Goal: Find contact information: Find contact information

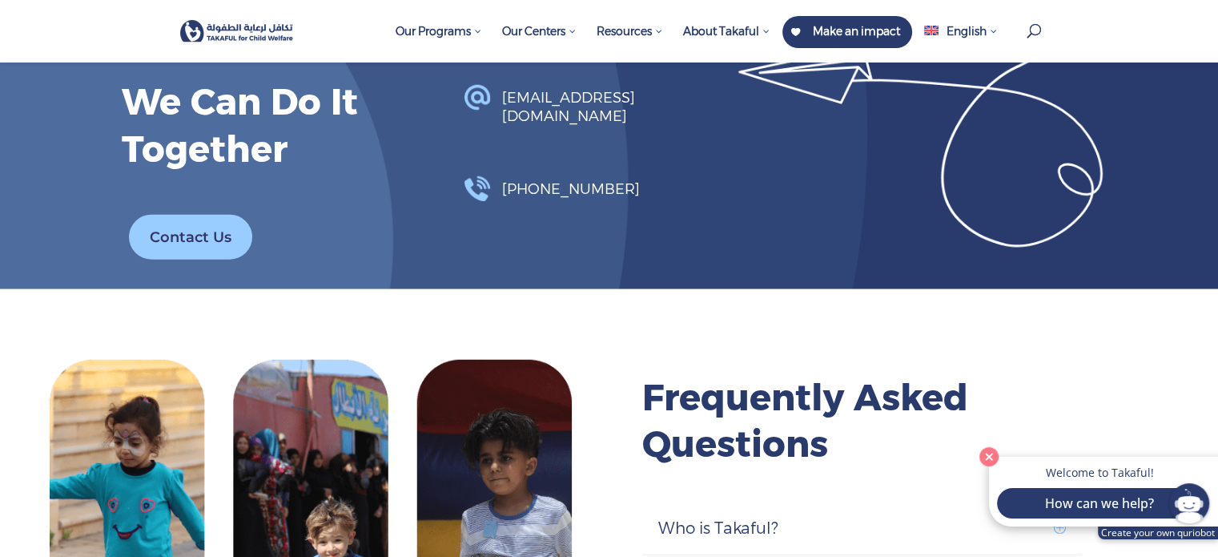
scroll to position [4244, 0]
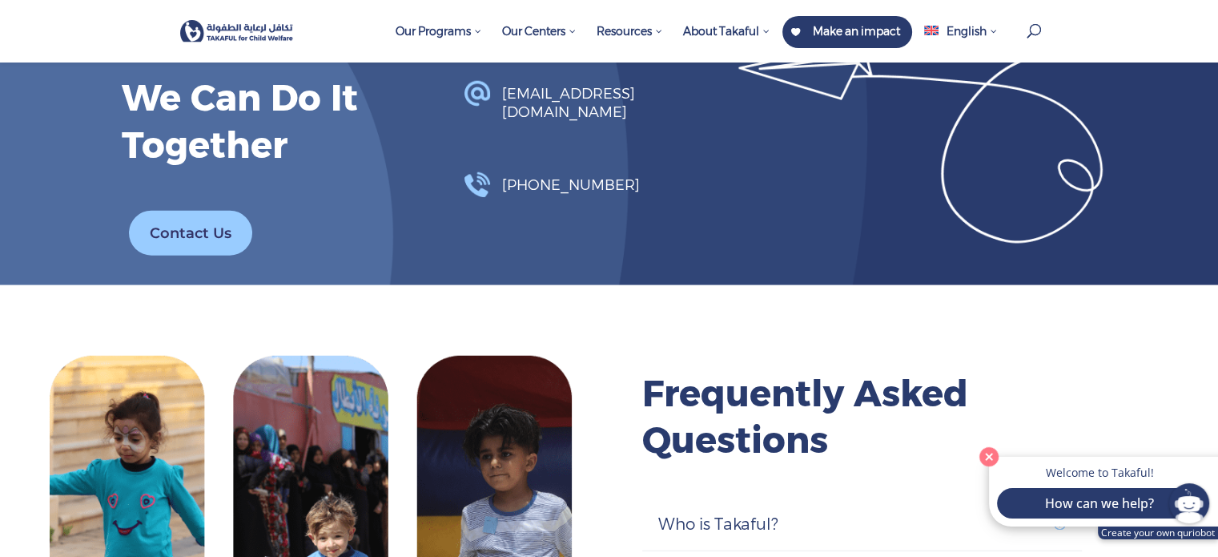
click at [167, 231] on link "Contact Us" at bounding box center [190, 234] width 123 height 46
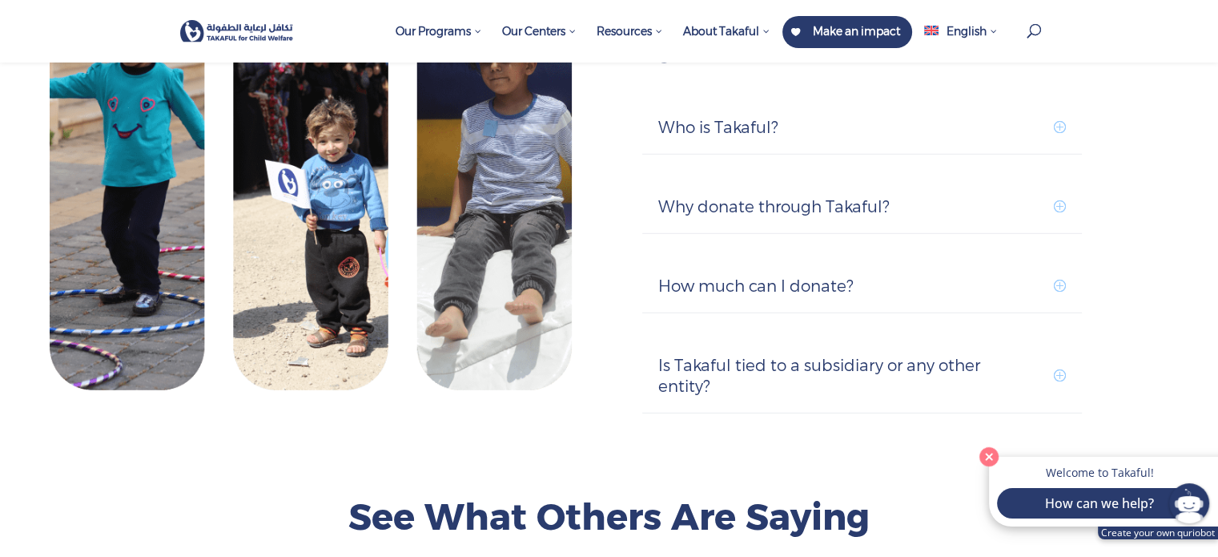
scroll to position [4644, 0]
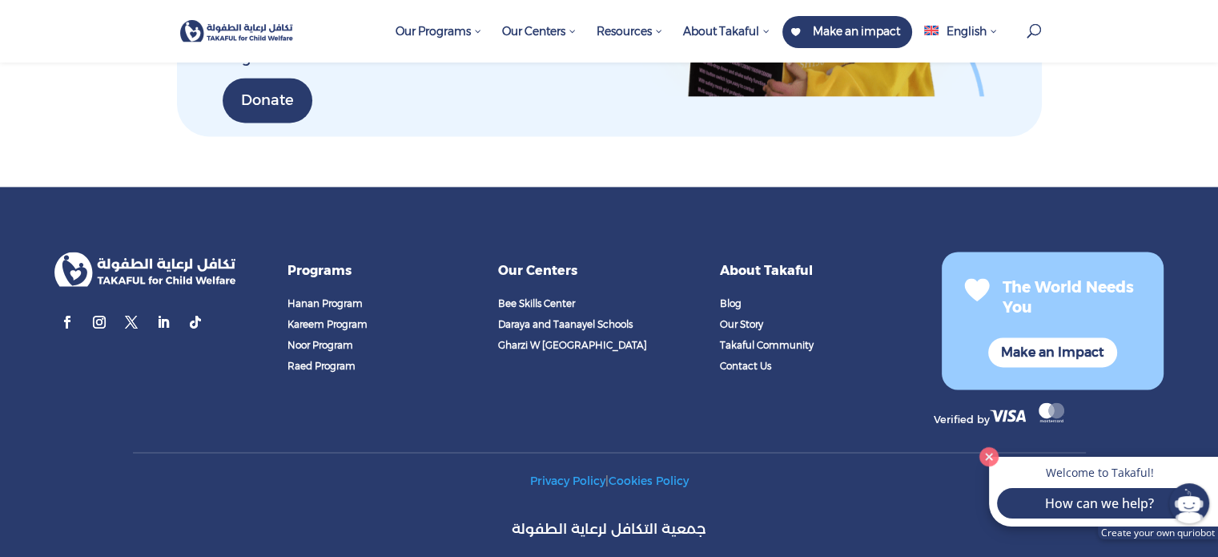
scroll to position [2305, 0]
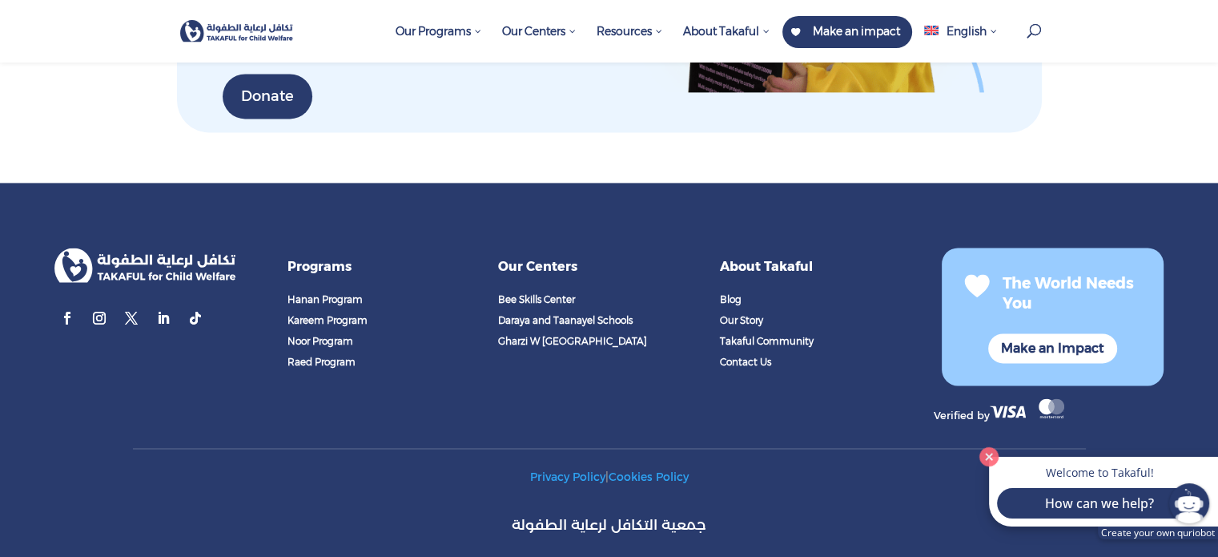
click at [742, 356] on span "Contact Us" at bounding box center [745, 362] width 51 height 12
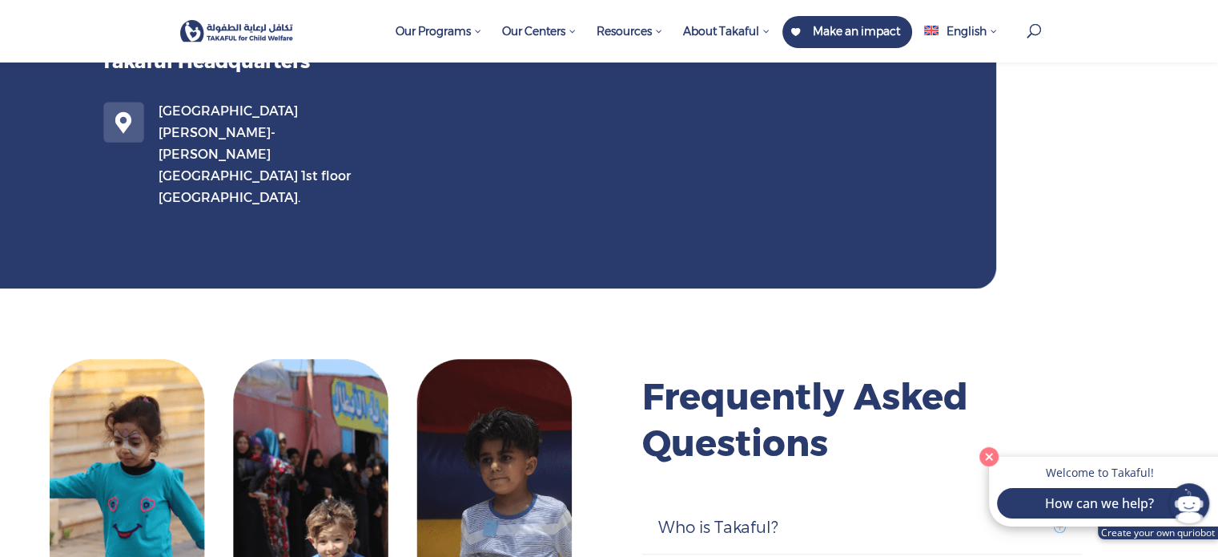
scroll to position [1121, 0]
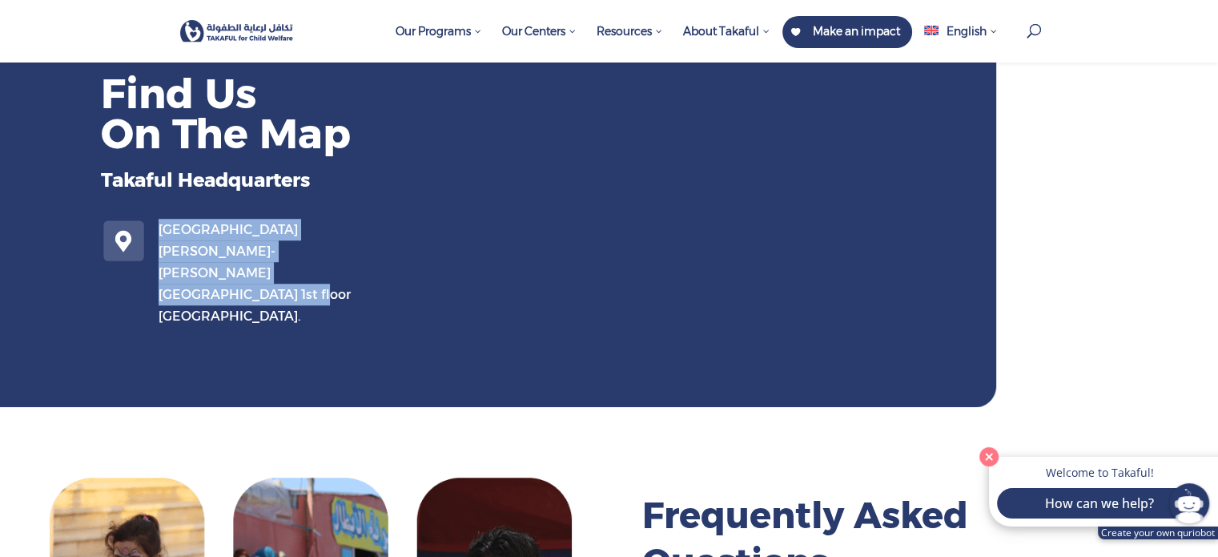
drag, startPoint x: 225, startPoint y: 281, endPoint x: 161, endPoint y: 233, distance: 80.1
click at [161, 233] on p "Verdun- Habib Srour Street- Issam Barghout building 1st floor Beirut." at bounding box center [263, 273] width 209 height 108
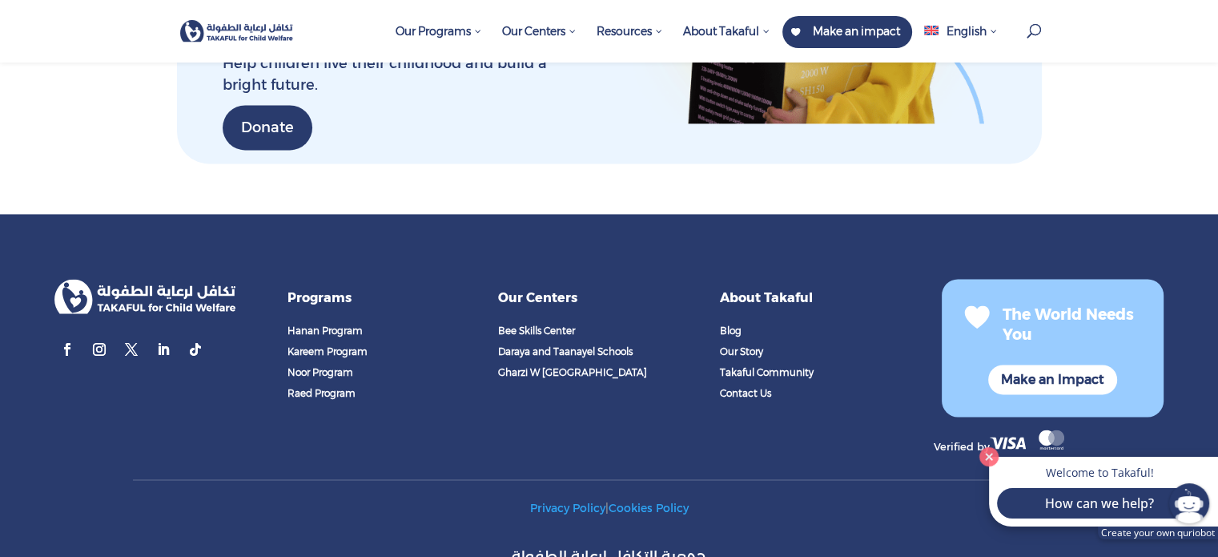
scroll to position [2323, 0]
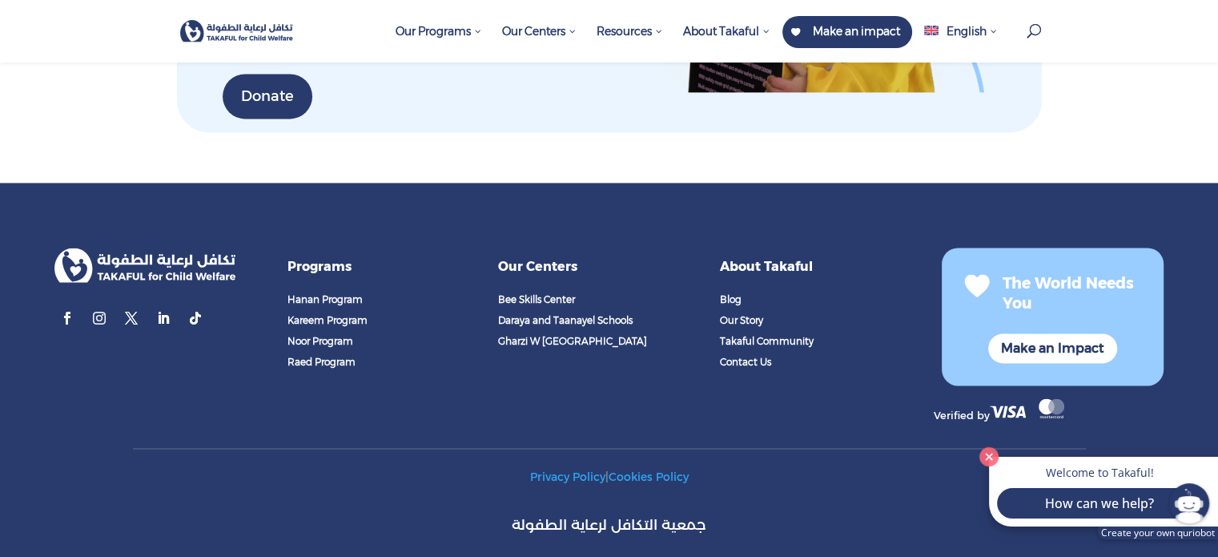
click at [95, 305] on link "Follow" at bounding box center [99, 318] width 26 height 26
click at [69, 305] on link "Follow" at bounding box center [67, 318] width 26 height 26
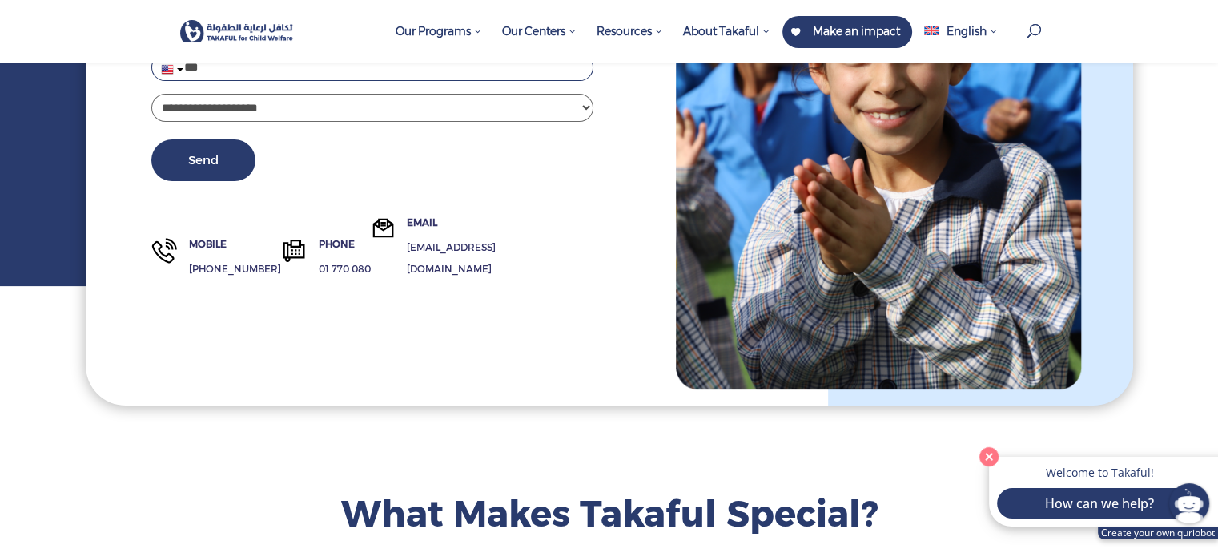
scroll to position [0, 0]
